Goal: Transaction & Acquisition: Obtain resource

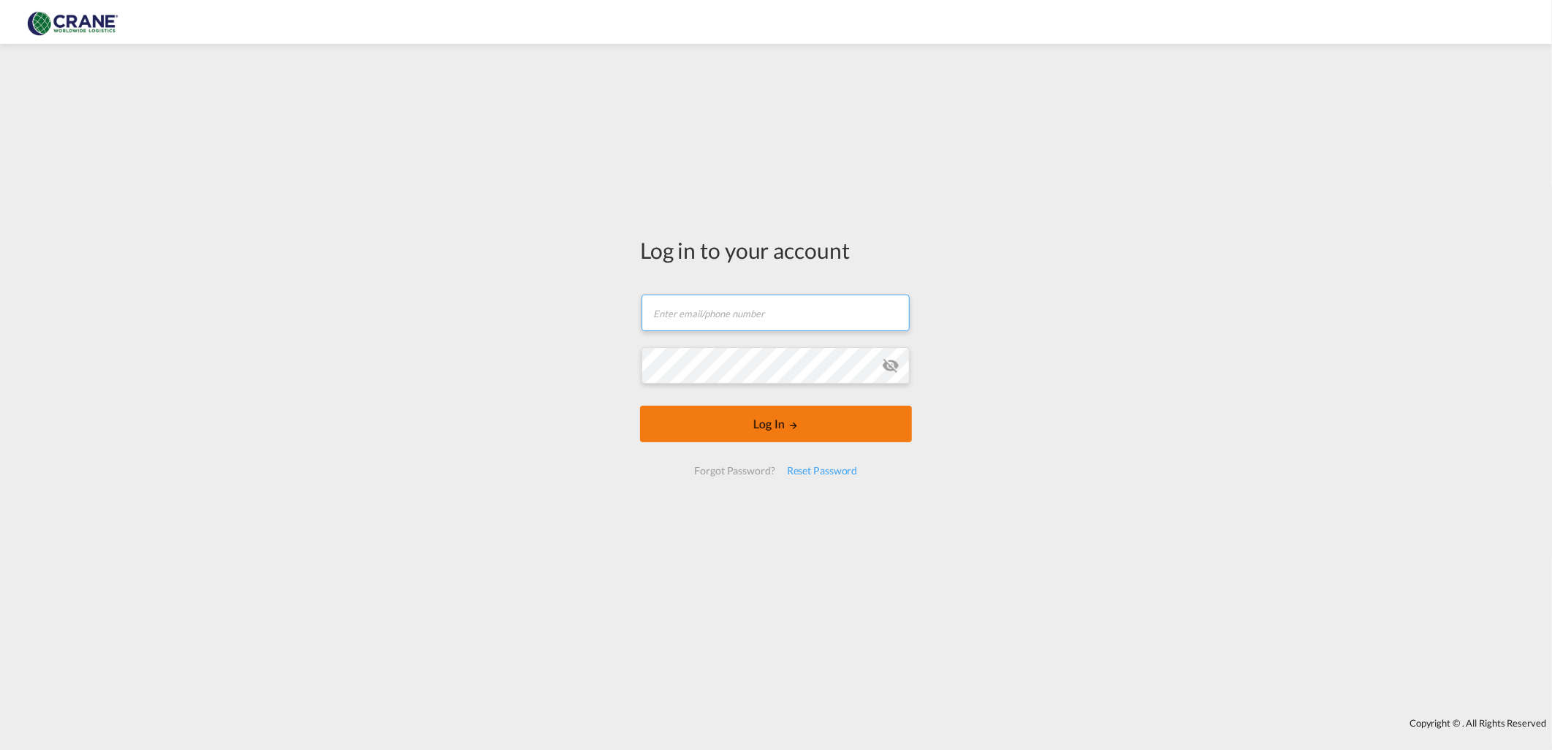
type input "[PERSON_NAME][EMAIL_ADDRESS][DOMAIN_NAME]"
click at [805, 418] on button "Log In" at bounding box center [776, 424] width 272 height 37
